Goal: Transaction & Acquisition: Purchase product/service

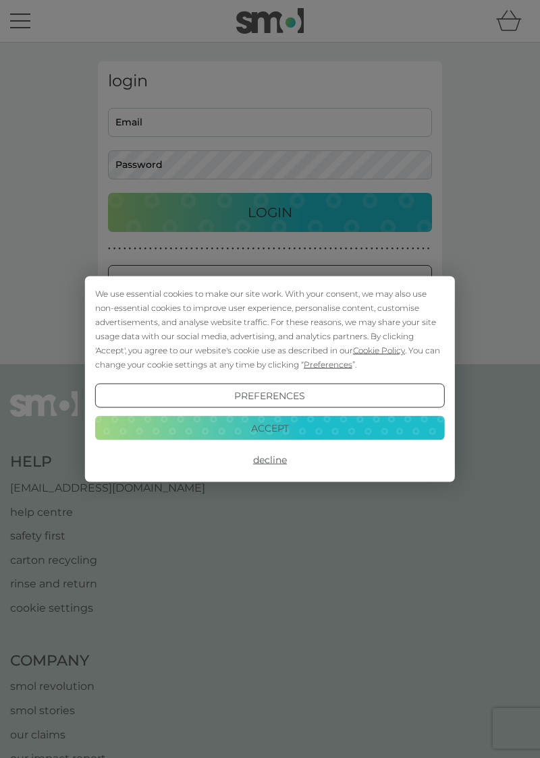
click at [268, 463] on button "Decline" at bounding box center [269, 460] width 349 height 24
click at [275, 459] on button "Decline" at bounding box center [269, 460] width 349 height 24
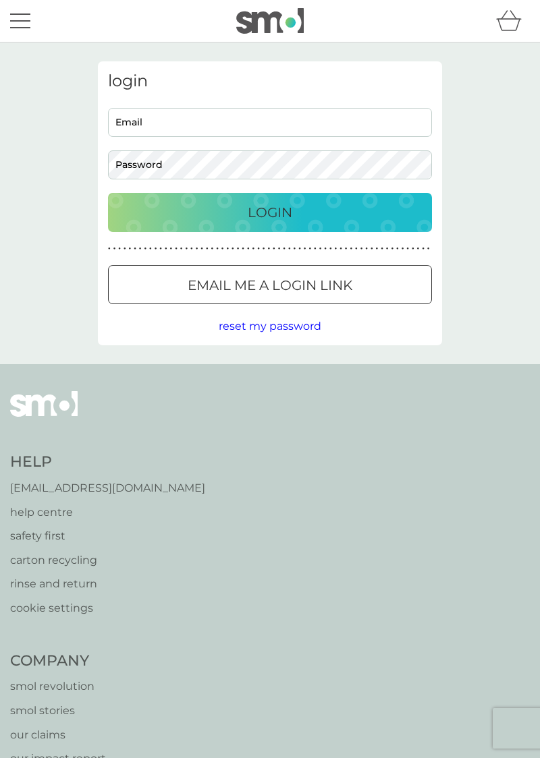
click at [312, 281] on p "Email me a login link" at bounding box center [270, 286] width 165 height 22
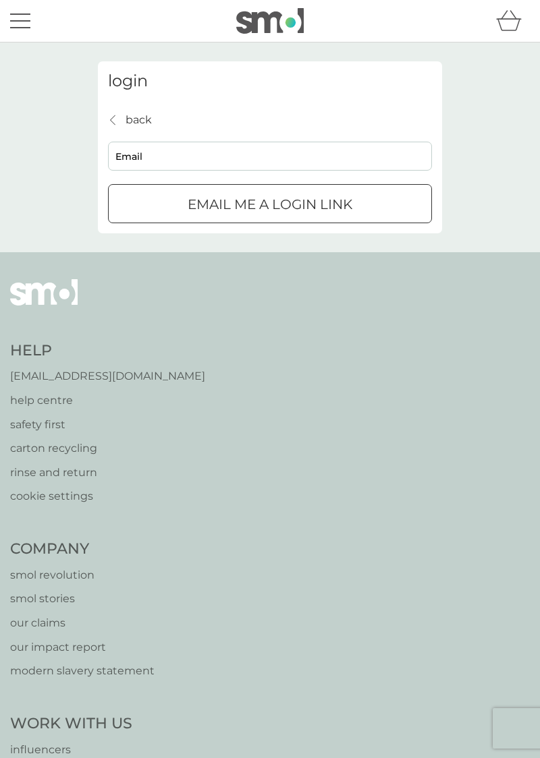
click at [231, 159] on input "Email" at bounding box center [270, 156] width 324 height 29
type input "helenawatson75@hotmail.com"
click at [455, 376] on div "Help help@smolproducts.com help centre safety first carton recycling rinse and …" at bounding box center [269, 689] width 519 height 821
click at [398, 195] on div "Email me a login link" at bounding box center [270, 205] width 322 height 22
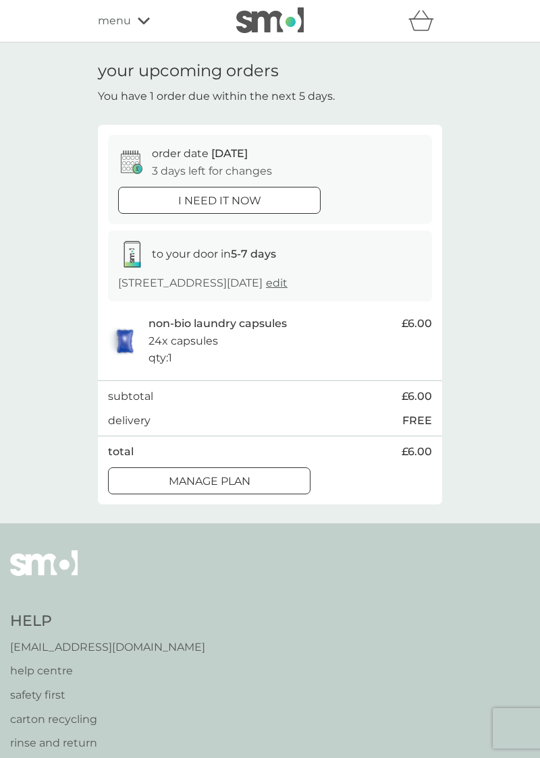
click at [251, 483] on div "Manage plan" at bounding box center [209, 482] width 201 height 18
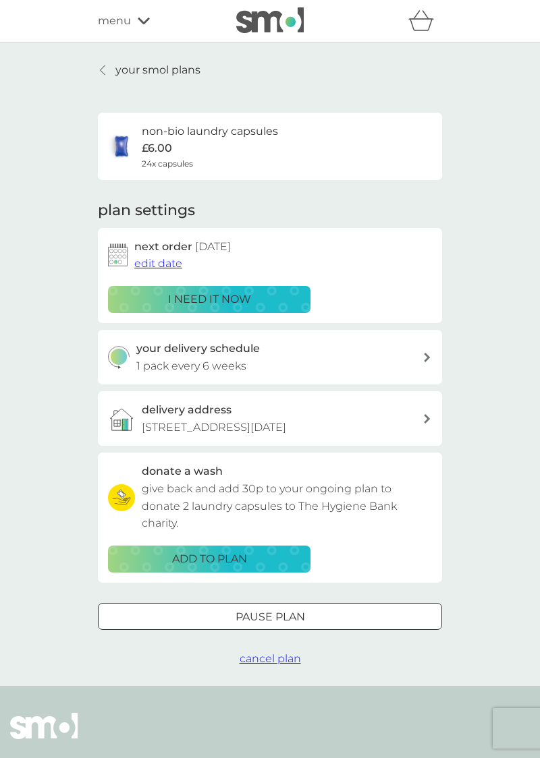
click at [105, 73] on icon at bounding box center [102, 70] width 5 height 11
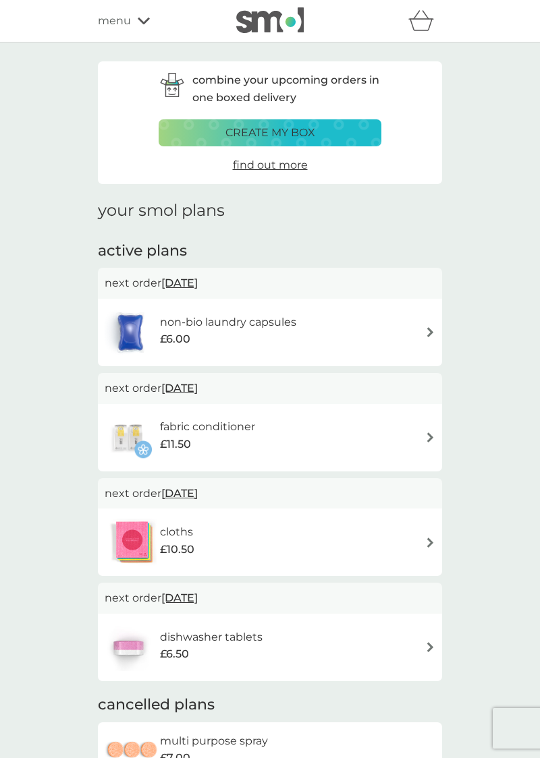
click at [425, 442] on img at bounding box center [430, 437] width 10 height 10
click at [338, 131] on div "create my box" at bounding box center [269, 133] width 205 height 18
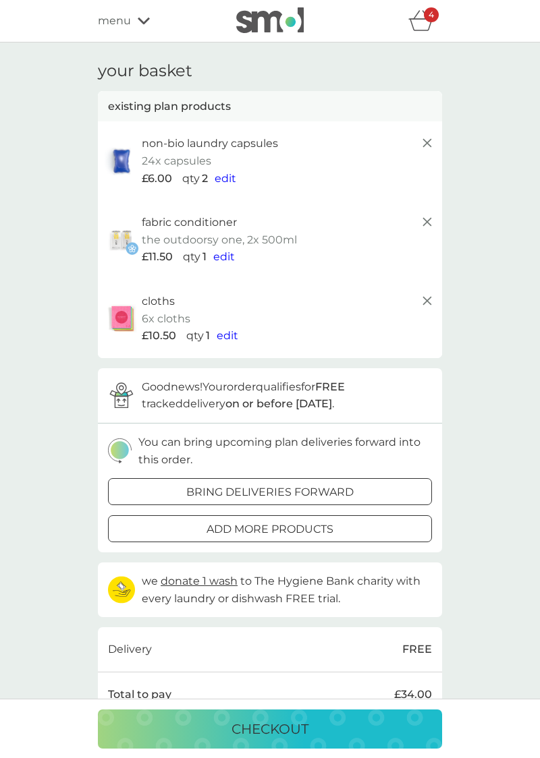
click at [339, 532] on div "add more products" at bounding box center [270, 530] width 322 height 18
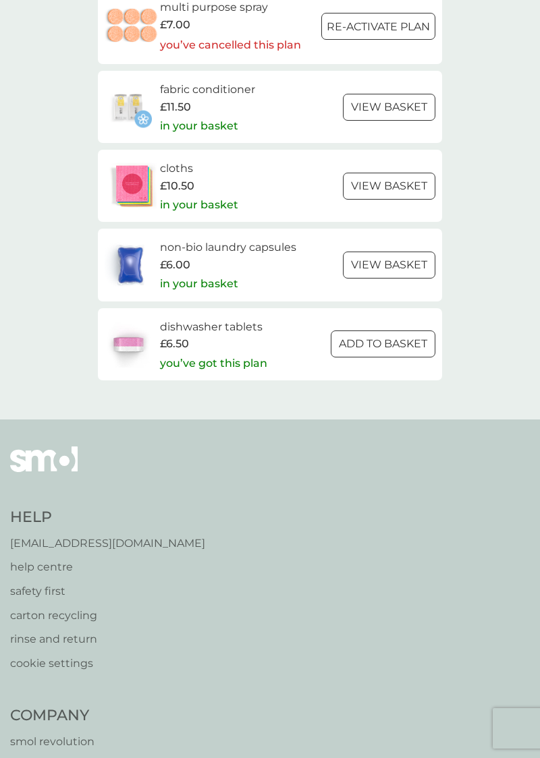
scroll to position [1983, 0]
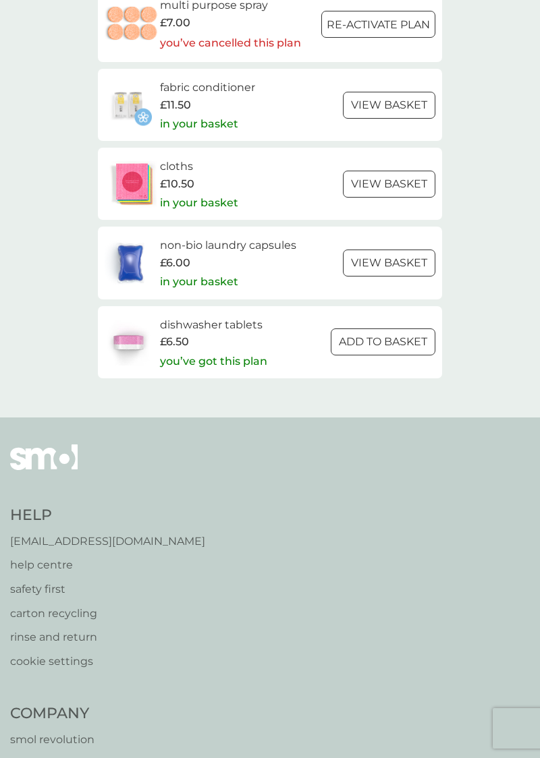
click at [384, 341] on div at bounding box center [383, 342] width 49 height 14
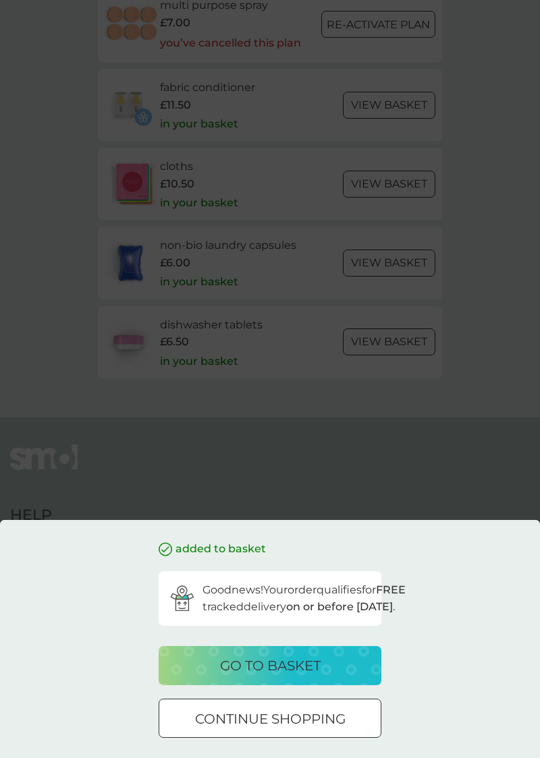
click at [293, 677] on p "go to basket" at bounding box center [270, 666] width 101 height 22
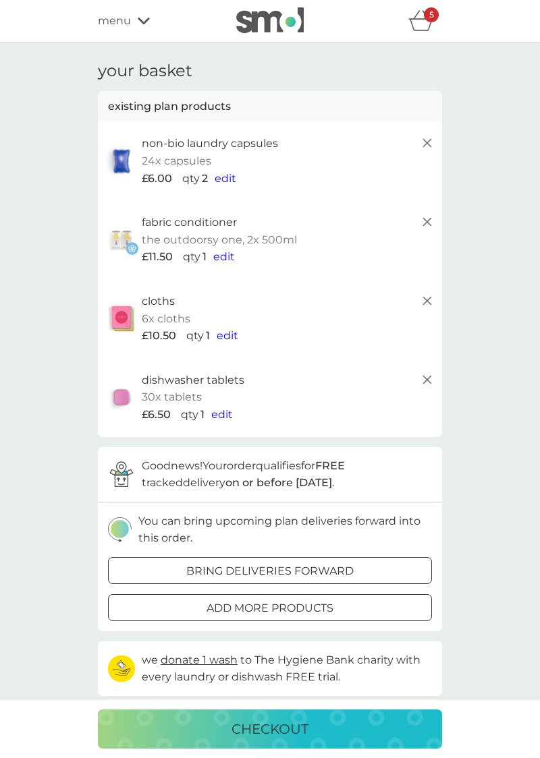
click at [219, 414] on span "edit" at bounding box center [222, 414] width 22 height 13
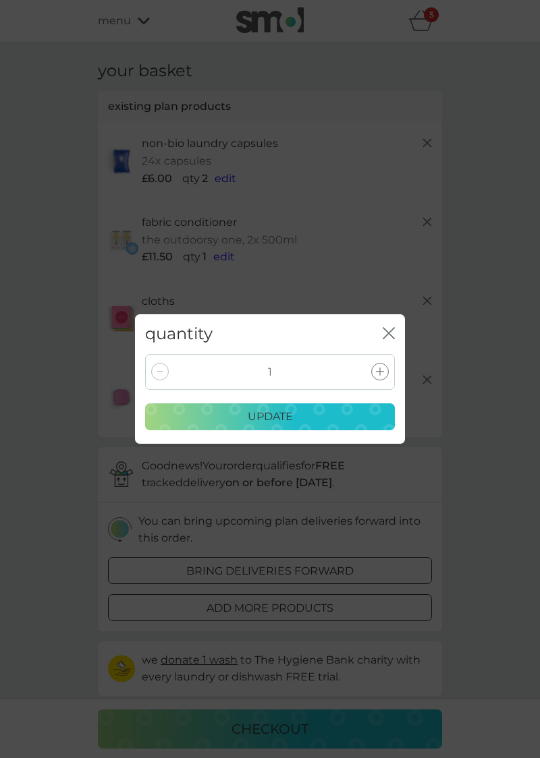
click at [375, 380] on div at bounding box center [380, 372] width 18 height 18
click at [287, 426] on p "update" at bounding box center [270, 417] width 45 height 18
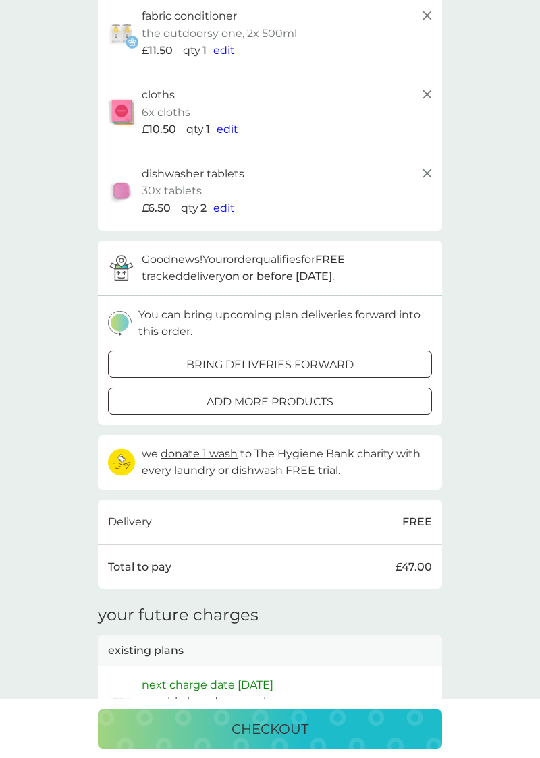
scroll to position [210, 0]
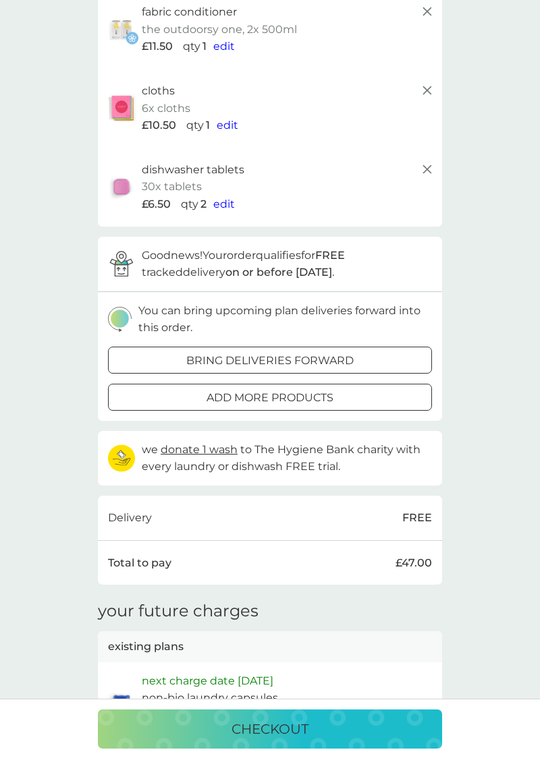
click at [280, 740] on p "checkout" at bounding box center [269, 729] width 77 height 22
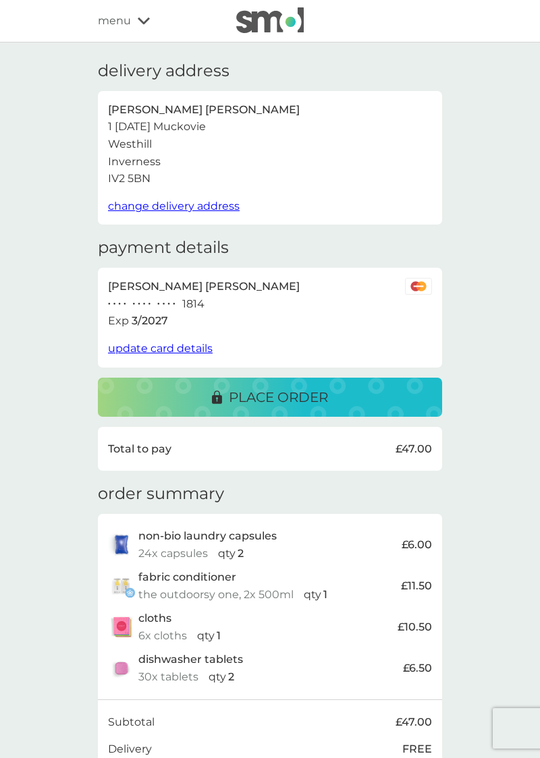
click at [335, 397] on div "place order" at bounding box center [269, 398] width 317 height 22
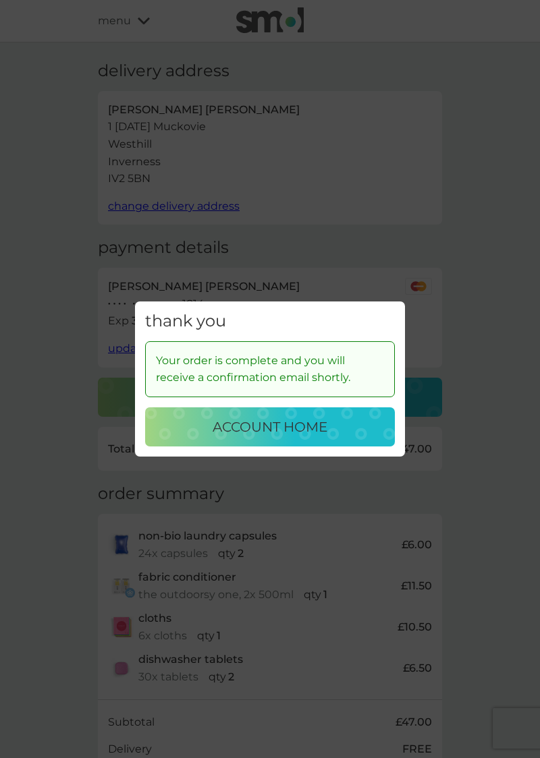
click at [281, 438] on p "account home" at bounding box center [269, 427] width 115 height 22
